Goal: Obtain resource: Download file/media

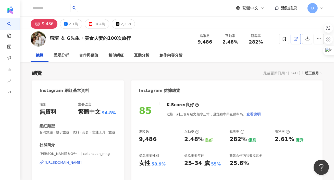
click at [296, 40] on icon at bounding box center [295, 39] width 5 height 5
click at [305, 40] on icon "button" at bounding box center [307, 38] width 5 height 5
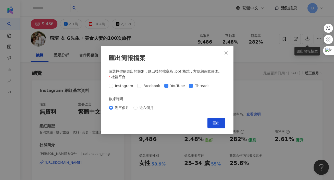
click at [189, 89] on div "Instagram Facebook YouTube Threads" at bounding box center [167, 86] width 116 height 8
click at [189, 88] on label "Threads" at bounding box center [200, 86] width 22 height 6
click at [219, 122] on span "匯出" at bounding box center [216, 123] width 7 height 4
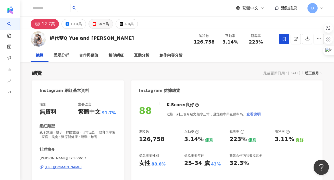
click at [106, 27] on button "34.5萬" at bounding box center [100, 24] width 24 height 10
click at [102, 24] on div "34.5萬" at bounding box center [102, 23] width 11 height 7
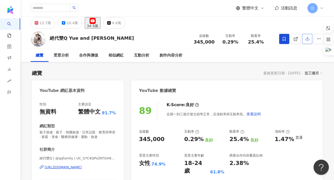
click at [308, 38] on icon "button" at bounding box center [307, 38] width 5 height 5
click at [308, 41] on div "匯出簡報檔案 請選擇你欲匯出的類別，匯出後的檔案為 .ppt 格式，方便您任意修改。 社群平台 Instagram Facebook Facebook You…" at bounding box center [167, 90] width 334 height 180
click at [308, 40] on icon "button" at bounding box center [307, 38] width 5 height 5
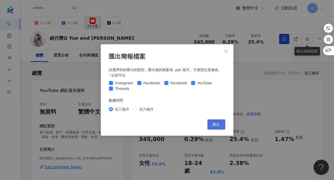
click at [213, 123] on span "匯出" at bounding box center [216, 125] width 7 height 4
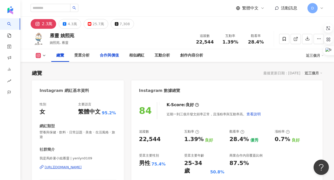
click at [100, 19] on div "2.3萬 4.3萬 25.7萬 7,308" at bounding box center [176, 23] width 313 height 12
click at [98, 49] on div "合作與價值" at bounding box center [109, 55] width 29 height 13
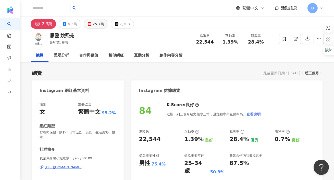
click at [95, 24] on div "25.7萬" at bounding box center [98, 23] width 11 height 7
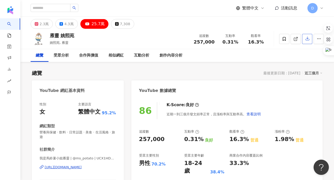
click at [304, 42] on button "button" at bounding box center [307, 39] width 10 height 10
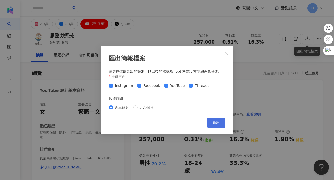
click at [214, 120] on button "匯出" at bounding box center [216, 123] width 18 height 10
click at [215, 125] on button "匯出" at bounding box center [216, 123] width 18 height 10
click at [224, 53] on icon "close" at bounding box center [226, 53] width 4 height 4
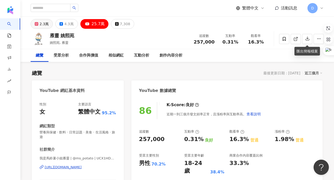
click at [42, 22] on div "2.3萬" at bounding box center [44, 23] width 9 height 7
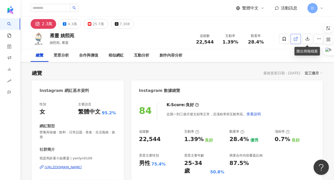
click at [294, 41] on icon at bounding box center [295, 39] width 5 height 5
click at [307, 39] on icon "button" at bounding box center [307, 39] width 4 height 4
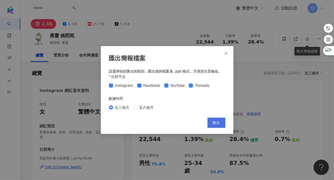
click at [215, 119] on button "匯出" at bounding box center [216, 123] width 18 height 10
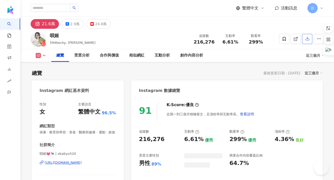
click at [98, 23] on div "24.8萬" at bounding box center [100, 23] width 11 height 7
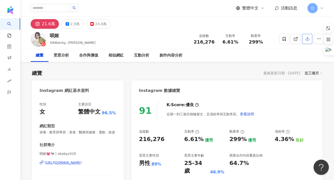
click at [310, 41] on button "button" at bounding box center [307, 39] width 10 height 10
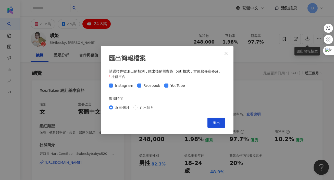
click at [214, 124] on span "匯出" at bounding box center [216, 123] width 7 height 4
click at [218, 122] on span "匯出" at bounding box center [216, 123] width 7 height 4
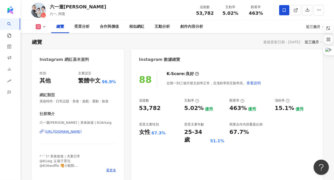
click at [46, 27] on icon at bounding box center [44, 27] width 4 height 4
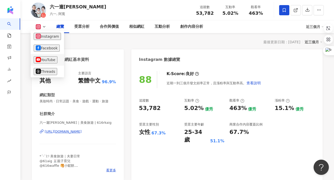
click at [43, 60] on button "YouTube" at bounding box center [46, 59] width 24 height 7
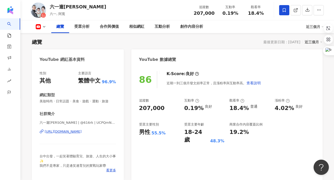
click at [191, 31] on div "創作內容分析" at bounding box center [191, 26] width 33 height 13
click at [189, 29] on div "創作內容分析" at bounding box center [191, 27] width 23 height 6
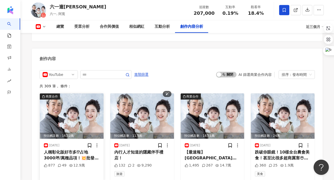
scroll to position [1414, 0]
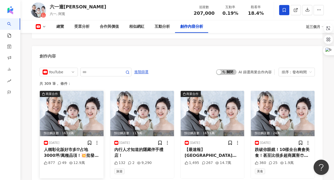
click at [86, 147] on div "人稱彰化版好市多⁉占地3000坪/萬種品項！💥批發價也太好買了吧!小三美日(非合作)這次來到這裡真的有被嚇到💥 占地3000坪超大！停車場也很寬 各種生活百貨…" at bounding box center [72, 152] width 56 height 11
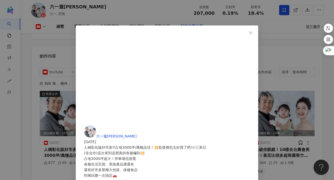
scroll to position [60, 0]
click at [296, 82] on div "六一遛阿寬 2025/8/23 人稱彰化版好市多⁉占地3000坪/萬種品項！💥批發價也太好買了吧!小三美日 (非合作)這次來到這裡真的有被嚇到💥 占地3000…" at bounding box center [167, 90] width 334 height 180
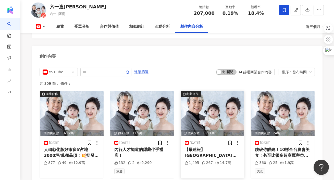
click at [202, 147] on div "【最速報】台中海洋館全館導覽！優缺點一次說！動線？飲食？推薦去嗎？台中海生館/海洋館海洋館終於開幕了~ 現場果然人山人海 整棟其實不算太大 不過環境的設計還滿…" at bounding box center [213, 152] width 56 height 11
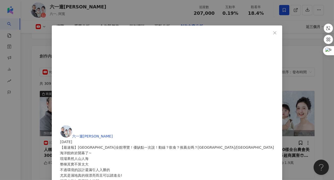
scroll to position [161, 0]
click at [281, 99] on div "六一遛阿寬 2025/8/21 【最速報】台中海洋館全館導覽！優缺點一次說！動線？飲食？推薦去嗎？台中海生館/海洋館 1,495 267 14.7萬 查看原始…" at bounding box center [167, 90] width 334 height 180
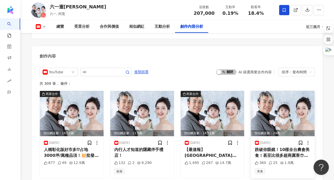
click at [275, 147] on div "跌破你眼鏡！10樣全台農會美食！甚至比很多超商厲害😎臭豆腐香腸、香菜水餃、烏龍茶雪酪超好吃👍🎞️影片時間軸🎥 0:00精彩預告 0:24正片開始 0:55埔里…" at bounding box center [283, 152] width 56 height 11
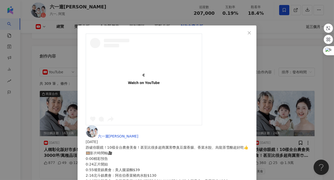
click at [311, 111] on div "Watch on YouTube 六一遛阿寬 2025/8/19 跌破你眼鏡！10樣全台農會美食！甚至比很多超商厲害😎臭豆腐香腸、香菜水餃、烏龍茶雪酪超好吃👍…" at bounding box center [167, 90] width 334 height 180
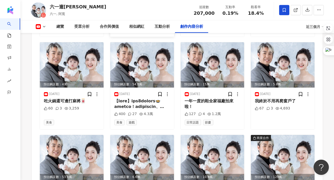
scroll to position [1600, 0]
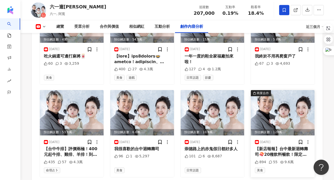
click at [288, 146] on div "【新店報報】台中最新迴轉壽司🍣20種飲料暢飲！限定品項好吃嗎？平禄壽司-永順店我們家其實很愛吃迴轉壽司， 可以自己拿喜歡的食材之外，有些還可以轉蛋！ 這次新開…" at bounding box center [283, 151] width 56 height 11
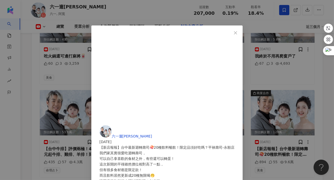
scroll to position [20, 0]
click at [288, 79] on div "六一遛阿寬 2025/8/12 【新店報報】台中最新迴轉壽司🍣20種飲料暢飲！限定品項好吃嗎？平禄壽司-永順店 我們家其實很愛吃迴轉壽司， 可以自己拿喜歡的食…" at bounding box center [167, 90] width 334 height 180
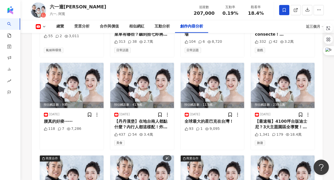
scroll to position [1868, 0]
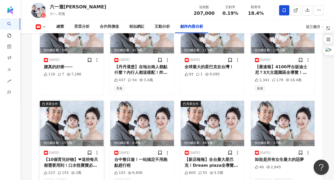
click at [82, 157] on div "【10個育兒好物】❤這些每天都需要用到！口水怪寶寶必備！全自動奶瓶清洗機/ 折折學習塔/食物剪/泡澡桶/髮夾/防曬/柔音機......捶心肝推薦小鬆餅不知不覺…" at bounding box center [72, 162] width 56 height 11
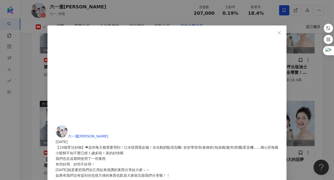
scroll to position [17, 0]
click at [299, 91] on div "六一遛阿寬 2025/7/31 【10個育兒好物】❤這些每天都需要用到！口水怪寶寶必備！全自動奶瓶清洗機/ 折折學習塔/食物剪/泡澡桶/髮夾/防曬/柔音機..…" at bounding box center [167, 90] width 334 height 180
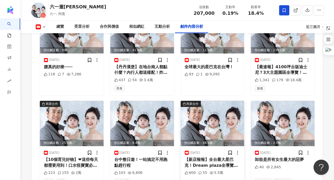
click at [204, 157] on div "【新店報報】全台最大星巴克！Dream plaza全導覽！又有一間百貨開幕啦！ 這間是位於信義區的DREAM PLAZA 不但擁有全台最的星巴克之外，還有24…" at bounding box center [213, 162] width 56 height 11
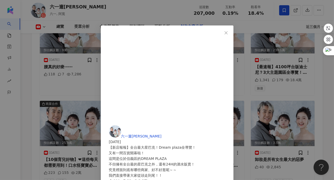
click at [291, 86] on div "六一遛阿寬 2025/7/29 【新店報報】全台最大星巴克！Dream plaza全導覽！ 又有一間百貨開幕啦！ 這間是位於信義區的DREAM PLAZA 不…" at bounding box center [167, 90] width 334 height 180
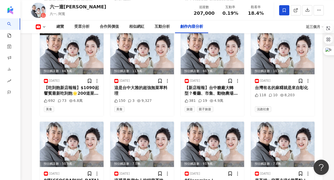
scroll to position [2175, 0]
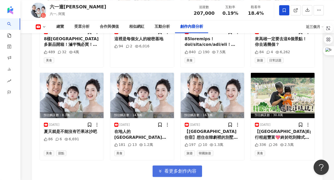
click at [172, 168] on span "看更多創作內容" at bounding box center [180, 171] width 32 height 6
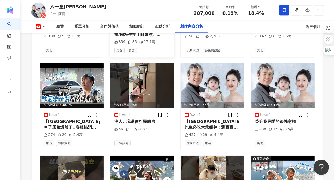
scroll to position [2369, 0]
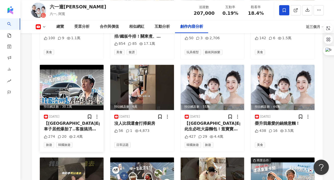
click at [91, 121] on div "【濟州島Ep.3】車子居然爆胎了..客服搞消失🥲超夢幻必去樂園！搭氣球直接飛起來！這是我第一次爆胎..而且是在國外！真的超級崩潰的 幸好當時有當地的工作人員幫…" at bounding box center [72, 126] width 56 height 11
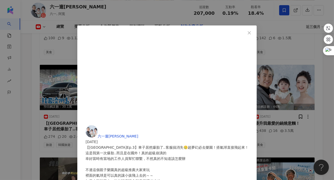
scroll to position [2373, 0]
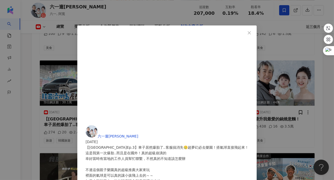
click at [304, 83] on div "六一遛阿寬 2025/7/10 【濟州島Ep.3】車子居然爆胎了..客服搞消失🥲超夢幻必去樂園！搭氣球直接飛起來！ 這是我第一次爆胎..而且是在國外！真的超級…" at bounding box center [167, 90] width 334 height 180
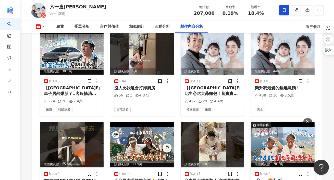
scroll to position [2409, 0]
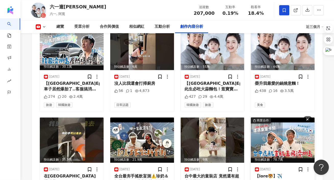
click at [268, 174] on div at bounding box center [283, 179] width 56 height 11
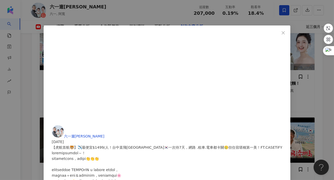
scroll to position [63, 0]
click at [292, 83] on div "六一遛阿寬 2025/7/3 【虎航首航🐯】✈️最便宜$1499/人！台中直飛韓國濟州島🇰🇷一次待7天，網路 .租車.電車都卡關🥲但住宿堪稱第一美！FT.CA…" at bounding box center [167, 90] width 334 height 180
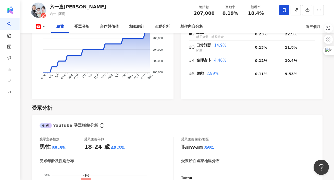
scroll to position [0, 0]
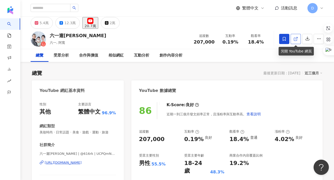
click at [298, 40] on link at bounding box center [295, 39] width 10 height 10
click at [307, 37] on icon "button" at bounding box center [307, 38] width 5 height 5
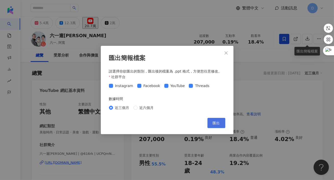
click at [220, 121] on button "匯出" at bounding box center [216, 123] width 18 height 10
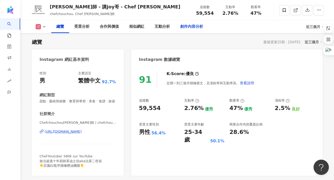
click at [191, 27] on div "創作內容分析" at bounding box center [191, 27] width 23 height 6
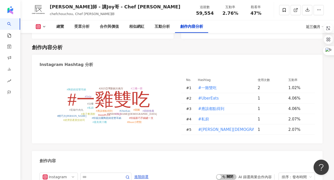
scroll to position [1583, 0]
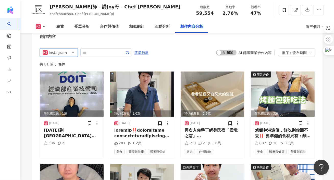
click at [56, 49] on div "Instagram" at bounding box center [57, 53] width 17 height 8
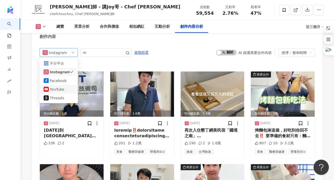
click at [60, 87] on div "YouTube" at bounding box center [58, 90] width 17 height 6
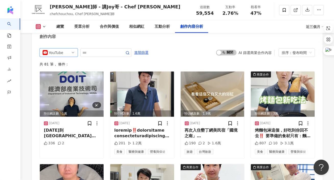
scroll to position [1571, 0]
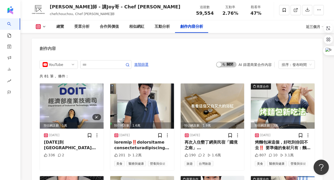
click at [44, 26] on icon at bounding box center [44, 27] width 4 height 4
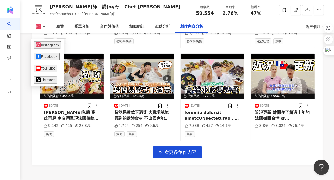
scroll to position [1807, 0]
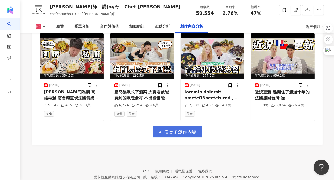
click at [175, 129] on span "看更多創作內容" at bounding box center [180, 132] width 32 height 6
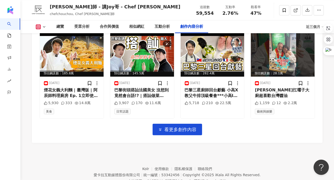
scroll to position [2101, 0]
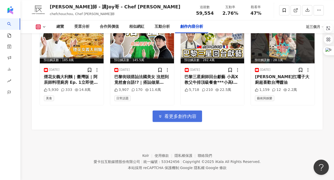
click at [178, 114] on span "看更多創作內容" at bounding box center [180, 117] width 32 height 6
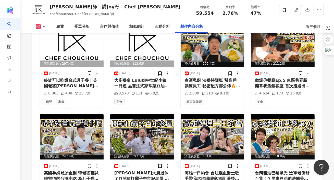
scroll to position [1714, 0]
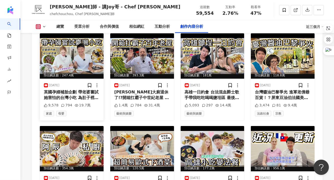
click at [86, 89] on div "英國孕婦補胎企劃 帶老婆嘗試她害怕的台灣小吃 為肚子裡的寶寶營養破例我老婆Alice喜歡的台灣美食很多，不喜歡的也不少，趁著懷孕期間補充寶寶營養這個理由，帶她…" at bounding box center [72, 94] width 56 height 11
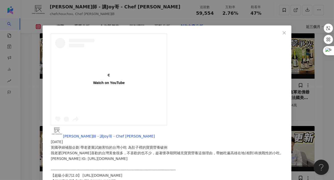
scroll to position [32, 0]
click at [290, 82] on div "阿辰師 - 講Joy哥 - Chef Chouchou 2025/6/27 英國孕婦補胎企劃 帶老婆嘗試她害怕的台灣小吃 為肚子裡的寶寶營養破例 我老婆Ali…" at bounding box center [167, 90] width 334 height 180
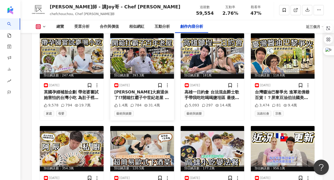
click at [142, 83] on div "2025/6/13" at bounding box center [142, 85] width 56 height 5
click at [203, 89] on div "高雄一日約會 台法混血爵士歌手帶我吃吃喝喝鹽埕區 最後竟然回她家!Estelle張婷雅 IG: https://www.instagram.com/estel…" at bounding box center [213, 94] width 56 height 11
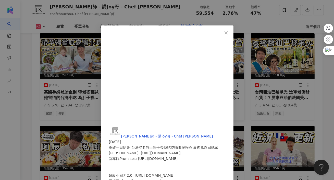
scroll to position [54, 0]
click at [293, 83] on div "阿辰師 - 講Joy哥 - Chef Chouchou 2025/6/6 高雄一日約會 台法混血爵士歌手帶我吃吃喝喝鹽埕區 最後竟然回她家! Estelle張…" at bounding box center [167, 90] width 334 height 180
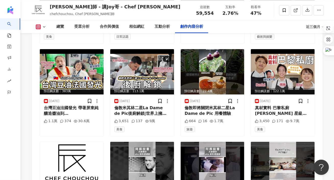
scroll to position [2379, 0]
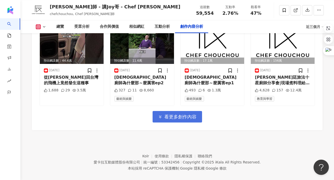
click at [173, 111] on button "看更多創作內容" at bounding box center [176, 116] width 49 height 11
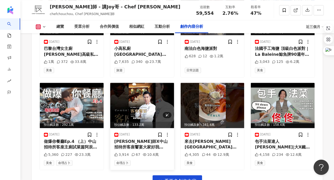
scroll to position [2635, 0]
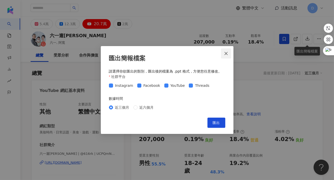
click at [226, 54] on icon "close" at bounding box center [225, 53] width 3 height 3
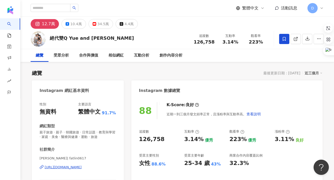
scroll to position [31, 0]
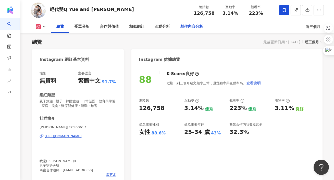
click at [188, 27] on div "創作內容分析" at bounding box center [191, 27] width 23 height 6
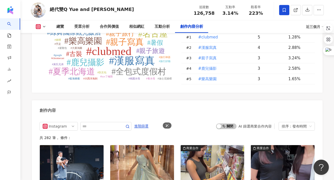
scroll to position [1566, 0]
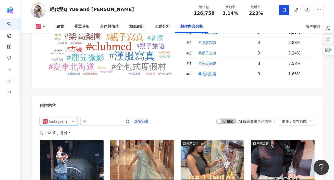
click at [61, 118] on div "Instagram" at bounding box center [57, 122] width 17 height 8
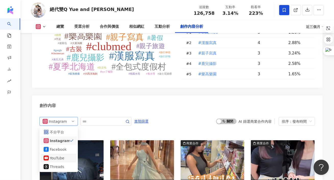
click at [64, 155] on div "YouTube" at bounding box center [58, 158] width 17 height 6
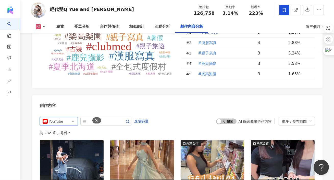
scroll to position [1569, 0]
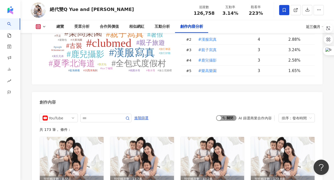
click at [229, 115] on span "啟動 關閉" at bounding box center [226, 118] width 20 height 6
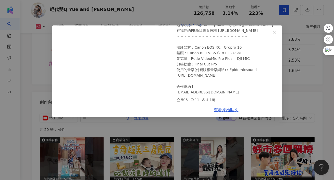
scroll to position [132, 0]
click at [292, 75] on div "絕代雙Q Yue and Wei 2025/4/2 好市多買了絕對不會後悔的好物推薦 好市多回購推薦 超實用 ｜絕代雙Q 505 11 4.1萬 查看原始貼文" at bounding box center [167, 90] width 334 height 180
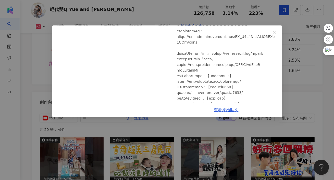
scroll to position [149, 0]
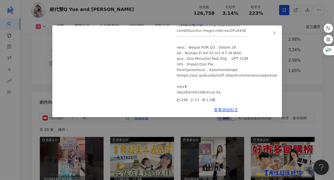
click at [297, 87] on div "絕代雙Q Yue and Wei 2025/4/30 開箱首爾超美三房民宿 家庭住宿首選！ 比飯店更好的選擇 一晚$7800｜絕代雙Q 248 13 1.4萬…" at bounding box center [167, 90] width 334 height 180
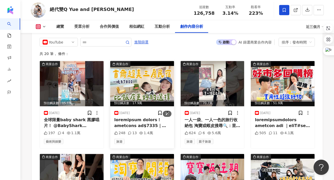
scroll to position [1682, 0]
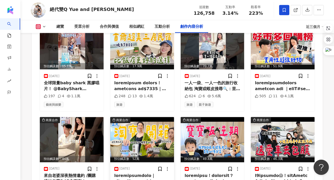
click at [136, 173] on div at bounding box center [142, 178] width 56 height 11
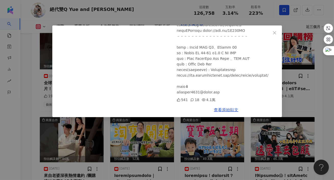
scroll to position [155, 0]
click at [267, 74] on div at bounding box center [227, 5] width 101 height 179
click at [296, 88] on div "絕代雙Q Yue and Wei 2025/3/26 搬新家又買了什麼實用淘寶好物｜租屋族必買!!超方便收納神器｜小孩噎到急救神器｜絕代雙Q 541 18 4…" at bounding box center [167, 90] width 334 height 180
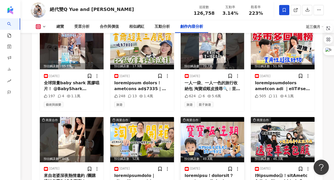
click at [211, 173] on div at bounding box center [213, 178] width 56 height 11
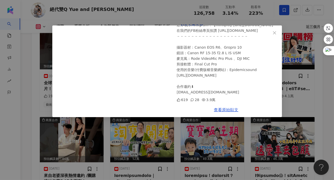
scroll to position [133, 0]
click at [303, 93] on div "絕代雙Q Yue and Wei 2025/3/22 二寶迎來寶寶叛逆期！為什麼不想再生了？聊聊我們的孩子 育兒心得分享 ｜絕代雙Q 619 28 3.9萬 …" at bounding box center [167, 90] width 334 height 180
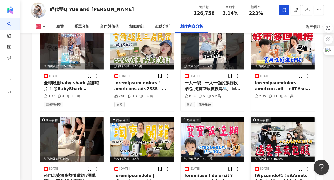
click at [276, 173] on div at bounding box center [283, 178] width 56 height 11
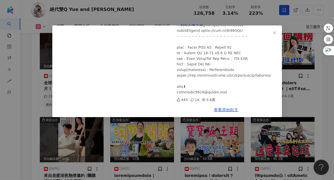
scroll to position [177, 0]
click at [305, 87] on div "絕代雙Q Yue and Wei 2025/3/1 薇0竟然直接刮下去😱！特斯拉Model Y新車包膜 feat.好室多膜｜絕代雙Q｜雙Q開電動車 445 1…" at bounding box center [167, 90] width 334 height 180
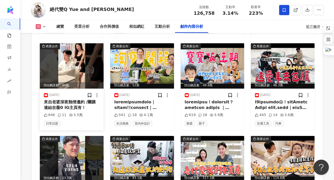
scroll to position [1756, 0]
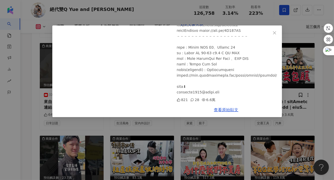
scroll to position [267, 0]
click at [217, 112] on link "查看原始貼文" at bounding box center [226, 110] width 24 height 5
click at [273, 32] on icon "close" at bounding box center [274, 32] width 3 height 3
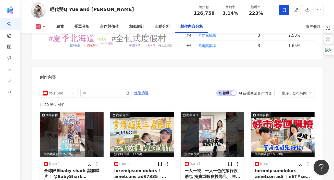
scroll to position [1599, 0]
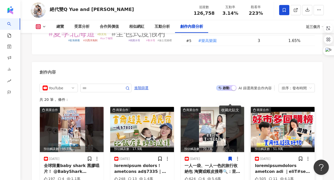
click at [293, 152] on div "2025/4/2 505 11 4.1萬" at bounding box center [283, 173] width 64 height 42
click at [285, 163] on div at bounding box center [283, 168] width 56 height 11
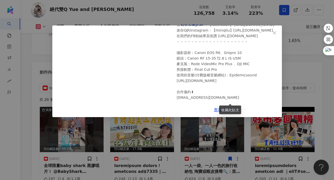
scroll to position [133, 0]
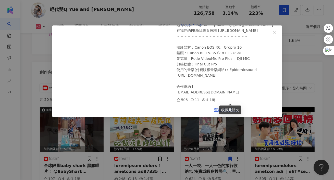
click at [302, 87] on div "絕代雙Q Yue and Wei 2025/4/2 好市多買了絕對不會後悔的好物推薦 好市多回購推薦 超實用 ｜絕代雙Q 505 11 4.1萬 查看原始貼文" at bounding box center [167, 90] width 334 height 180
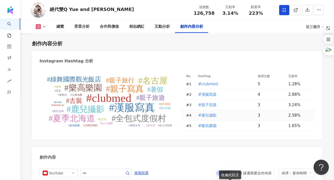
scroll to position [1512, 0]
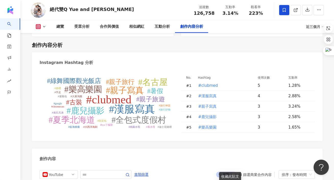
click at [225, 172] on span "啟動 關閉" at bounding box center [226, 175] width 20 height 6
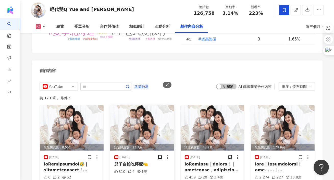
scroll to position [1602, 0]
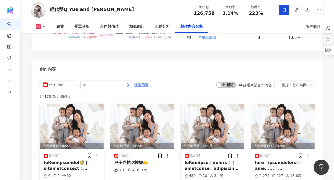
click at [75, 160] on div at bounding box center [72, 165] width 56 height 11
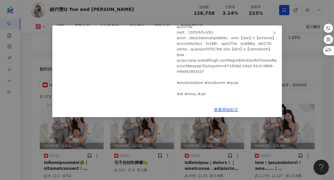
scroll to position [161, 0]
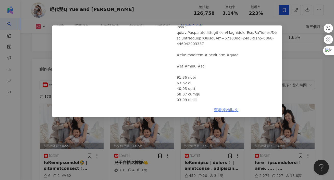
click at [227, 108] on link "查看原始貼文" at bounding box center [226, 110] width 24 height 5
click at [273, 31] on icon "close" at bounding box center [274, 32] width 3 height 3
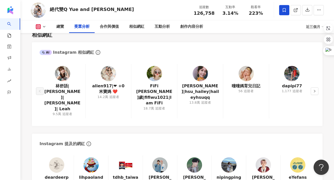
scroll to position [0, 0]
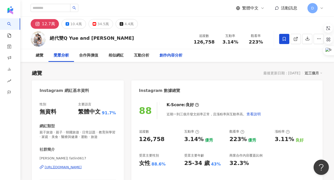
click at [163, 57] on div "創作內容分析" at bounding box center [170, 56] width 23 height 6
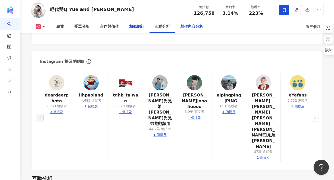
scroll to position [417, 0]
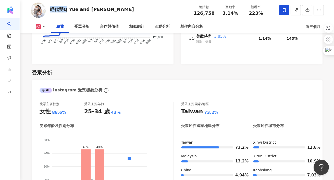
drag, startPoint x: 67, startPoint y: 10, endPoint x: 51, endPoint y: 10, distance: 15.6
click at [51, 10] on div "絕代雙Q Yue and Wei" at bounding box center [92, 9] width 84 height 6
copy div "絕代雙Q"
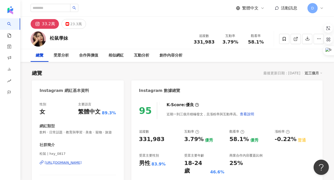
scroll to position [31, 0]
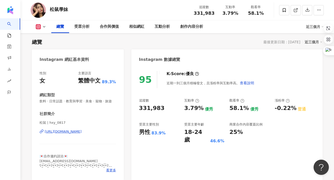
click at [44, 26] on icon at bounding box center [44, 27] width 4 height 4
click at [47, 50] on button "YouTube" at bounding box center [49, 48] width 31 height 7
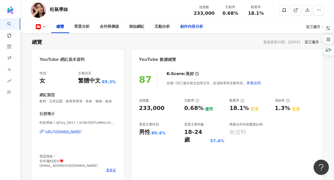
click at [190, 25] on div "創作內容分析" at bounding box center [191, 27] width 23 height 6
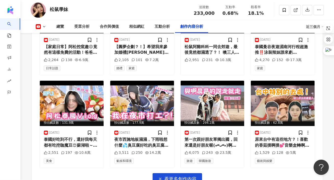
scroll to position [1561, 0]
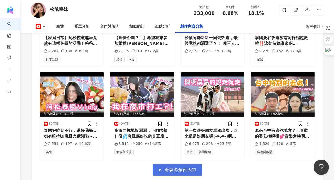
click at [165, 167] on span "看更多創作內容" at bounding box center [180, 170] width 32 height 6
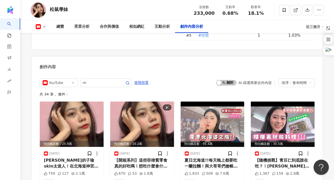
scroll to position [1360, 0]
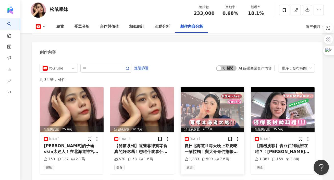
click at [213, 143] on div "夏日北海道!!每天晚上都要吃一蘭拉麵！與大哥哥們搶帳單?!沒想到會有這樣的組合一起出國旅遊😍太開心了！！！我好喜歡這樣的旅遊日常🥰🥰🥰@qoo_2.0 @ni…" at bounding box center [213, 148] width 56 height 11
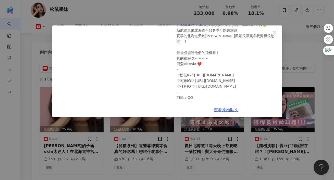
scroll to position [0, 0]
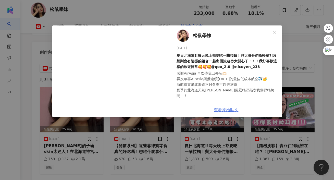
click at [220, 111] on link "查看原始貼文" at bounding box center [226, 110] width 24 height 5
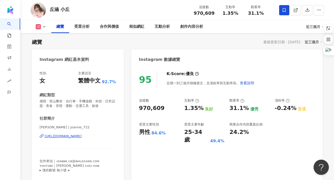
click at [190, 18] on div "丘涵 小丘 追蹤數 970,609 互動率 1.35% 觀看率 31.1%" at bounding box center [176, 10] width 313 height 20
click at [190, 23] on div "創作內容分析" at bounding box center [191, 26] width 33 height 13
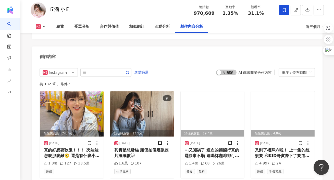
scroll to position [1554, 0]
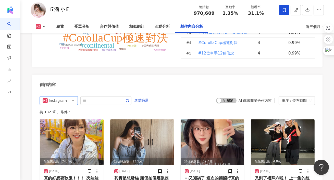
click at [63, 97] on div "Instagram" at bounding box center [57, 101] width 17 height 8
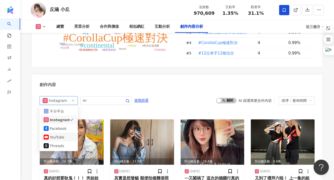
click at [58, 135] on div "YouTube" at bounding box center [58, 138] width 17 height 6
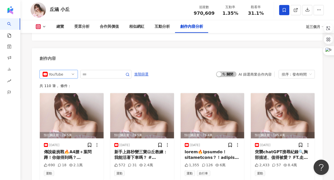
scroll to position [1585, 0]
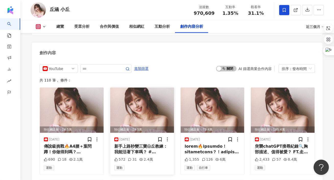
click at [140, 144] on div "新手上路秒變三寶😱丘教練：我能活著下車嗎？ #[PERSON_NAME] #小丘 #駕訓班 #考駕照 #開車 #新手上路 #shorts 【[PERSON_N…" at bounding box center [142, 149] width 56 height 11
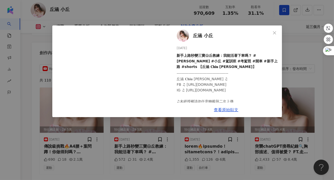
scroll to position [4, 0]
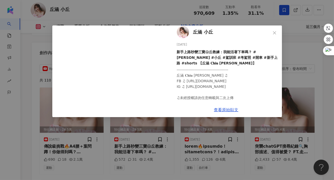
click at [285, 83] on div "丘涵 小丘 [DATE] 新手上路秒變三寶😱丘教練：我能活著下車嗎？ #[PERSON_NAME] #小丘 #駕訓班 #考駕照 #開車 #新手上路 #shor…" at bounding box center [167, 90] width 334 height 180
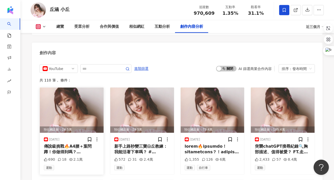
click at [79, 133] on div "[DATE] 傳說級挑戰🔥A4腰＋葉問蹲！你做得到嗎？FT.@liveonthestreet2024 #丘涵 #小丘 #走唱計畫白皮書 #yabe #碧海 #…" at bounding box center [72, 154] width 64 height 42
click at [74, 144] on div "傳說級挑戰🔥A4腰＋葉問蹲！你做得到嗎？FT.@liveonthestreet2024 #丘涵 #小丘 #走唱計畫白皮書 #yabe #碧海 #shorts …" at bounding box center [72, 149] width 56 height 11
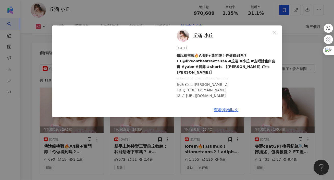
scroll to position [9, 0]
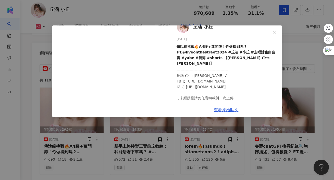
click at [297, 80] on div "[PERSON_NAME] 小丘 [DATE] 傳說級挑戰🔥A4腰＋葉問蹲！你做得到嗎？FT.@liveonthestreet2024 #丘涵 #小丘 #走唱…" at bounding box center [167, 90] width 334 height 180
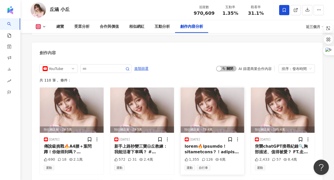
click at [210, 144] on div at bounding box center [213, 149] width 56 height 11
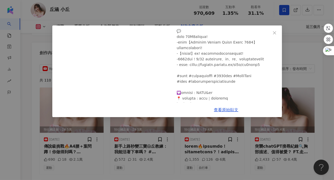
scroll to position [66, 0]
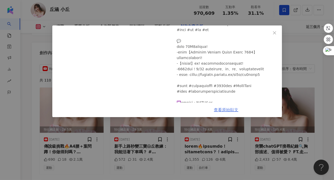
click at [223, 108] on link "查看原始貼文" at bounding box center [226, 110] width 24 height 5
click at [286, 110] on div "丘涵 小丘 [DATE] 超丘駕訓班🔥史上最恐怖練車！新手駕駛考不過就碎駕照？！全車崩潰尖叫：放我下車😱FT.@liveonthestreet2024【丘涵 …" at bounding box center [167, 90] width 334 height 180
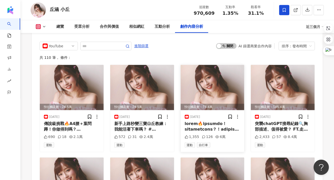
scroll to position [1609, 0]
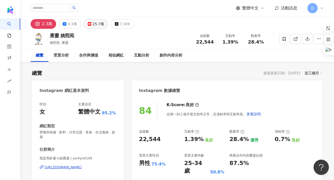
click at [101, 27] on div "25.7萬" at bounding box center [98, 23] width 11 height 7
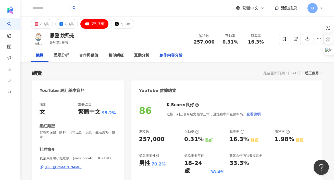
click at [172, 59] on div "創作內容分析" at bounding box center [170, 55] width 33 height 13
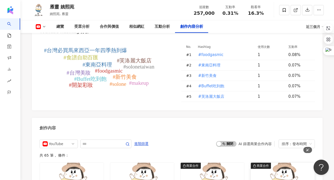
scroll to position [1450, 0]
